Goal: Find specific fact: Find specific fact

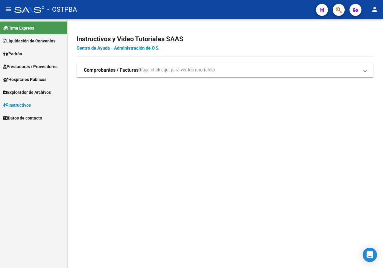
click at [335, 9] on button "button" at bounding box center [339, 10] width 12 height 12
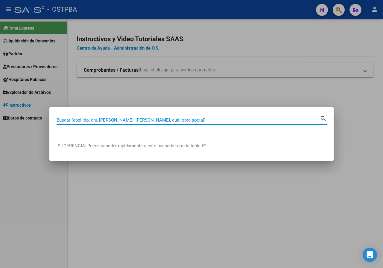
paste input "33901516"
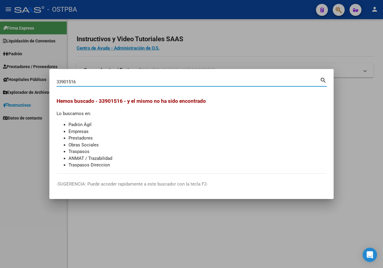
click at [83, 83] on input "33901516" at bounding box center [188, 81] width 263 height 5
paste input "41639754"
click at [88, 79] on input "41639754" at bounding box center [188, 81] width 263 height 5
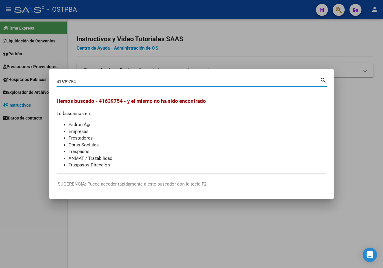
paste input "545282"
type input "41545282"
click at [116, 44] on div at bounding box center [191, 134] width 383 height 268
